Goal: Find specific fact: Find specific fact

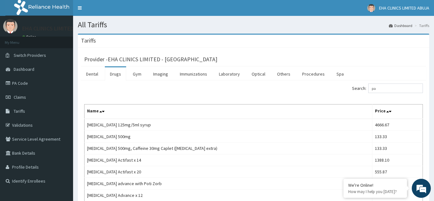
type input "p"
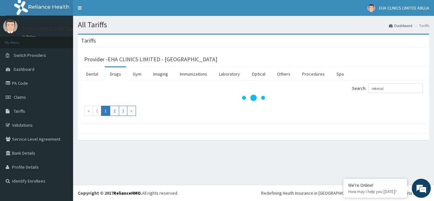
type input "rekmal"
click at [116, 75] on link "Drugs" at bounding box center [115, 73] width 21 height 13
click at [380, 87] on input "Search:" at bounding box center [395, 88] width 55 height 10
type input "rekmal"
click at [13, 111] on link "Tariffs" at bounding box center [36, 111] width 73 height 14
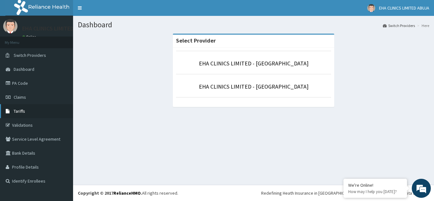
click at [24, 110] on span "Tariffs" at bounding box center [19, 111] width 11 height 6
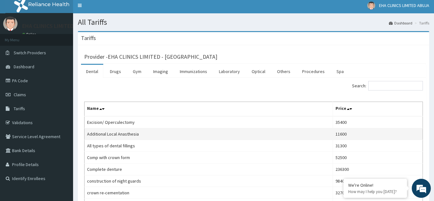
scroll to position [5, 0]
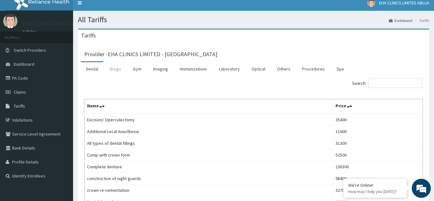
click at [110, 66] on link "Drugs" at bounding box center [115, 68] width 21 height 13
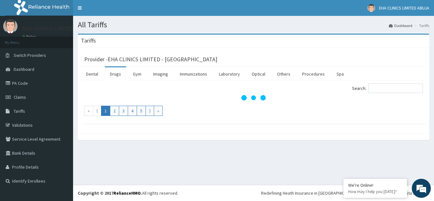
scroll to position [0, 0]
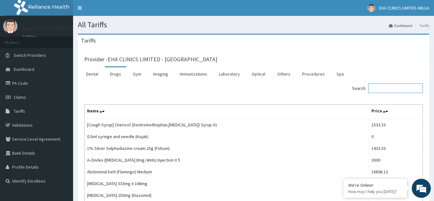
click at [372, 89] on input "Search:" at bounding box center [395, 88] width 55 height 10
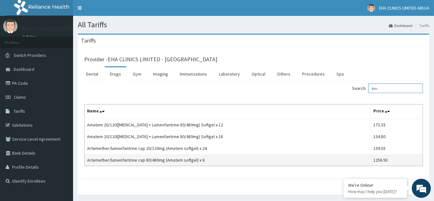
type input "A"
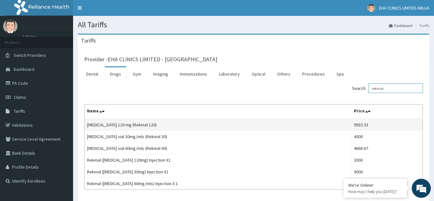
scroll to position [2, 0]
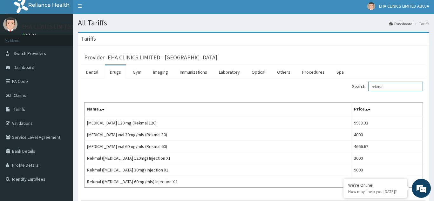
type input "rekmal"
